Goal: Information Seeking & Learning: Learn about a topic

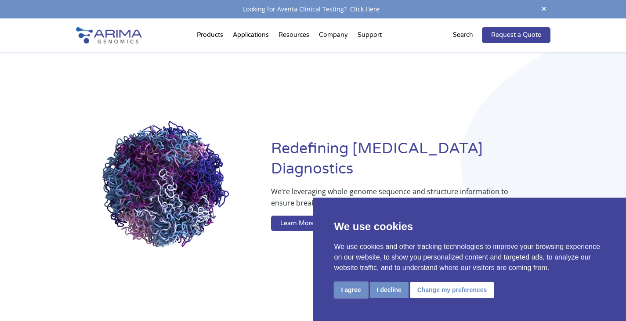
click at [354, 292] on button "I agree" at bounding box center [351, 290] width 34 height 16
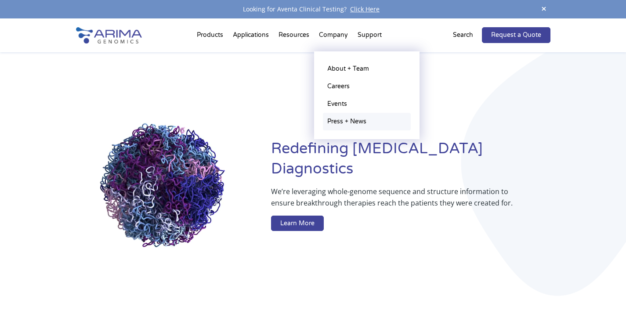
click at [343, 123] on link "Press + News" at bounding box center [367, 122] width 88 height 18
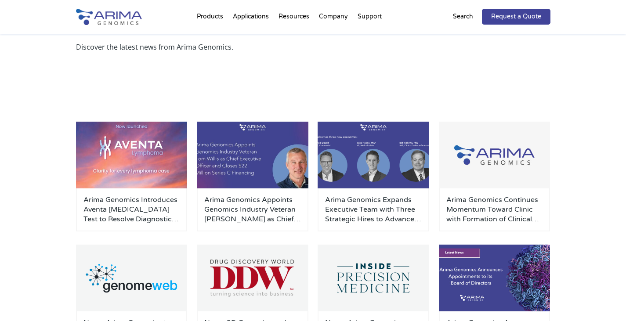
scroll to position [70, 0]
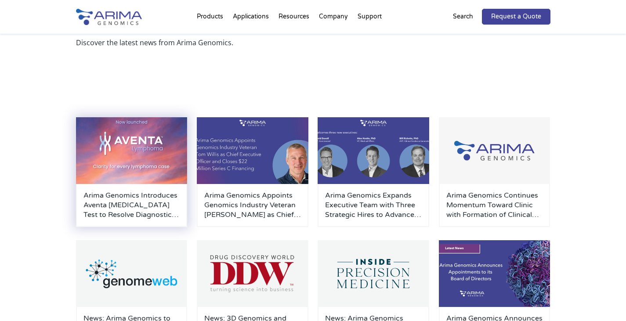
click at [135, 191] on h3 "Arima Genomics Introduces Aventa [MEDICAL_DATA] Test to Resolve Diagnostic Unce…" at bounding box center [132, 205] width 97 height 29
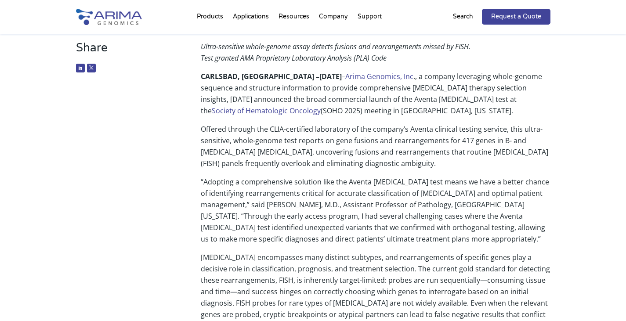
scroll to position [141, 0]
